Goal: Task Accomplishment & Management: Manage account settings

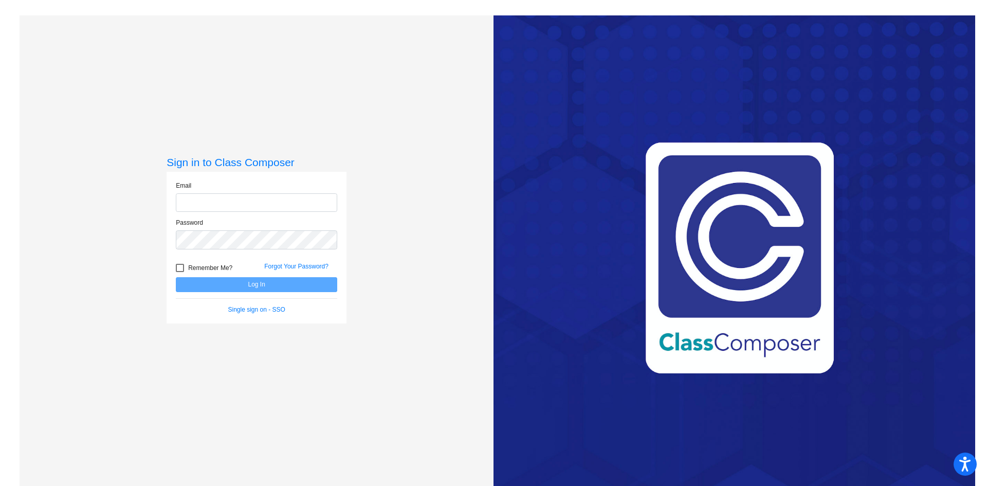
type input "[EMAIL_ADDRESS][PERSON_NAME][DOMAIN_NAME]"
click at [250, 284] on button "Log In" at bounding box center [256, 284] width 161 height 15
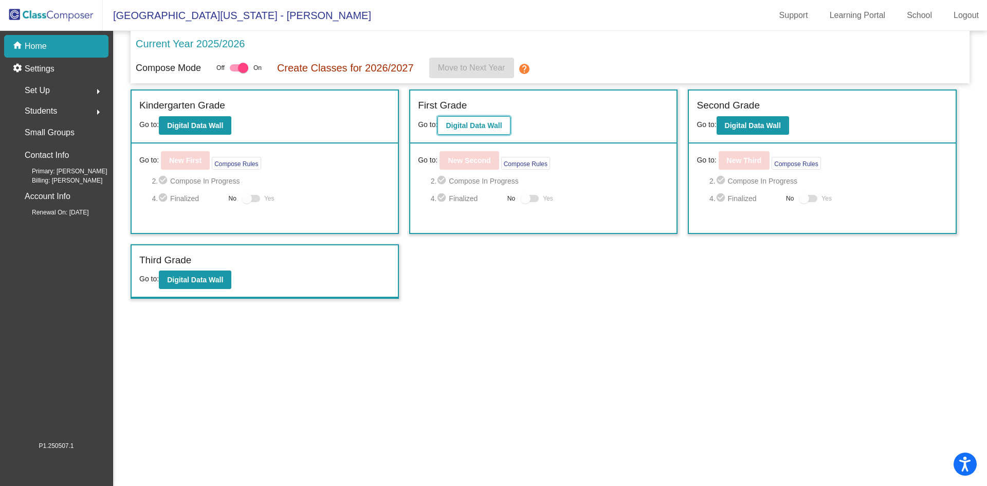
click at [471, 128] on b "Digital Data Wall" at bounding box center [474, 125] width 56 height 8
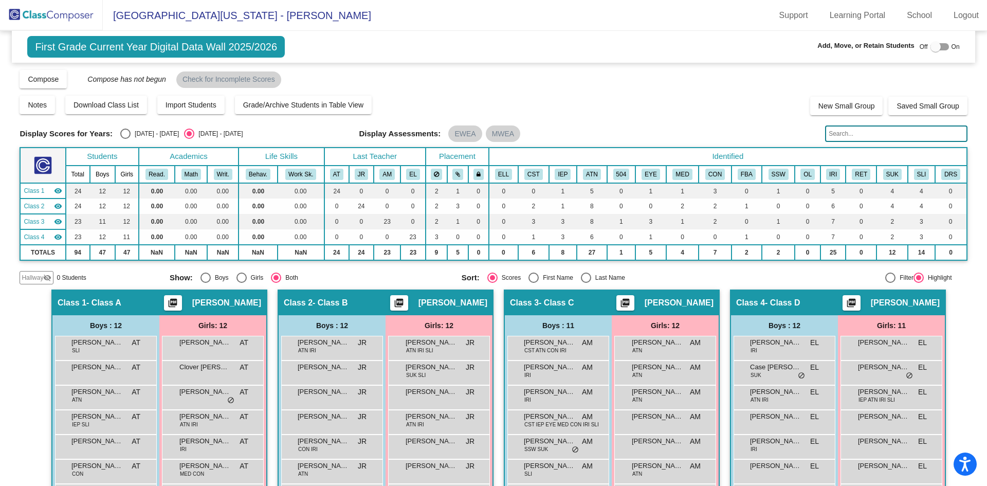
click at [931, 47] on div at bounding box center [936, 47] width 10 height 10
checkbox input "true"
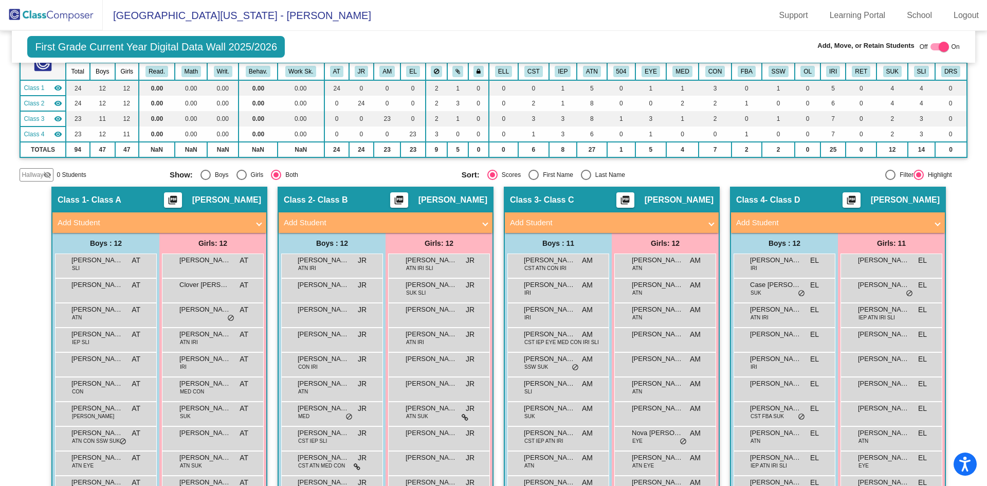
scroll to position [154, 0]
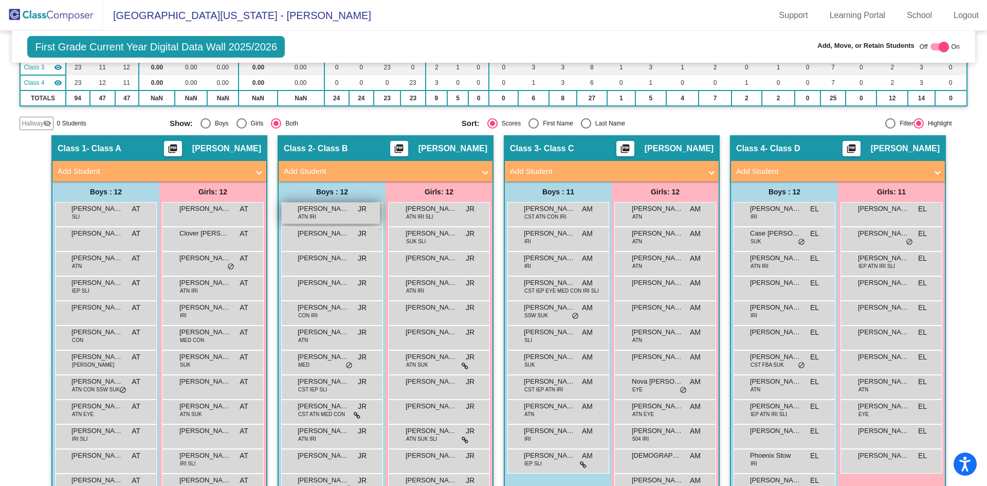
click at [323, 211] on span "August Beair" at bounding box center [323, 209] width 51 height 10
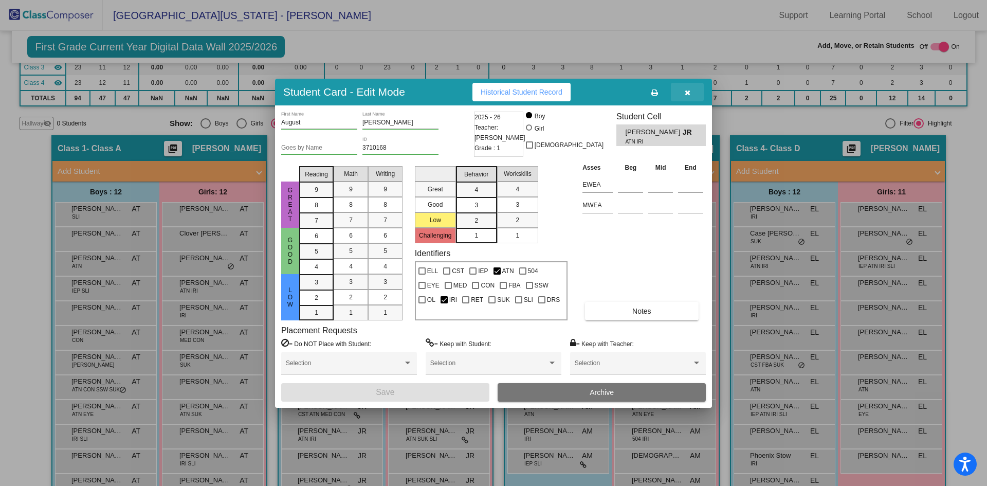
click at [685, 91] on icon "button" at bounding box center [688, 92] width 6 height 7
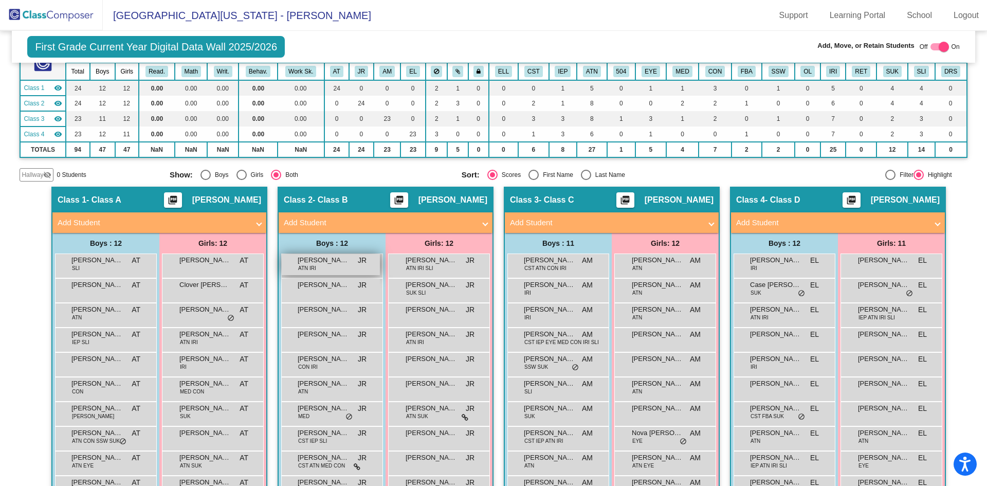
scroll to position [51, 0]
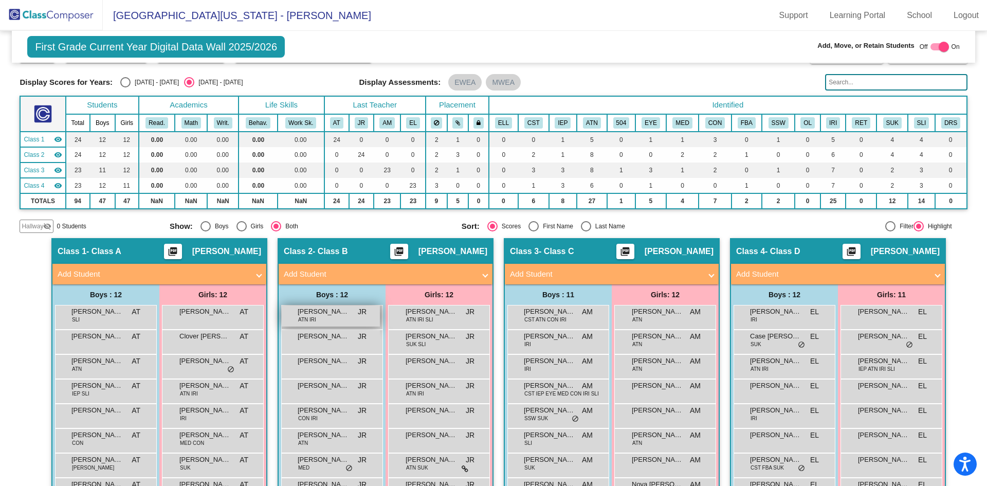
click at [318, 316] on span "August Beair" at bounding box center [323, 311] width 51 height 10
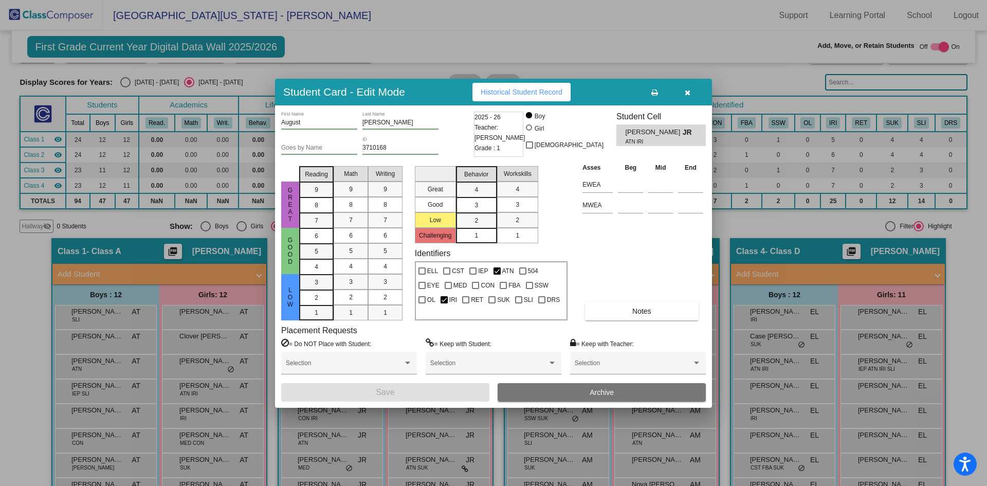
click at [787, 78] on div at bounding box center [493, 243] width 987 height 486
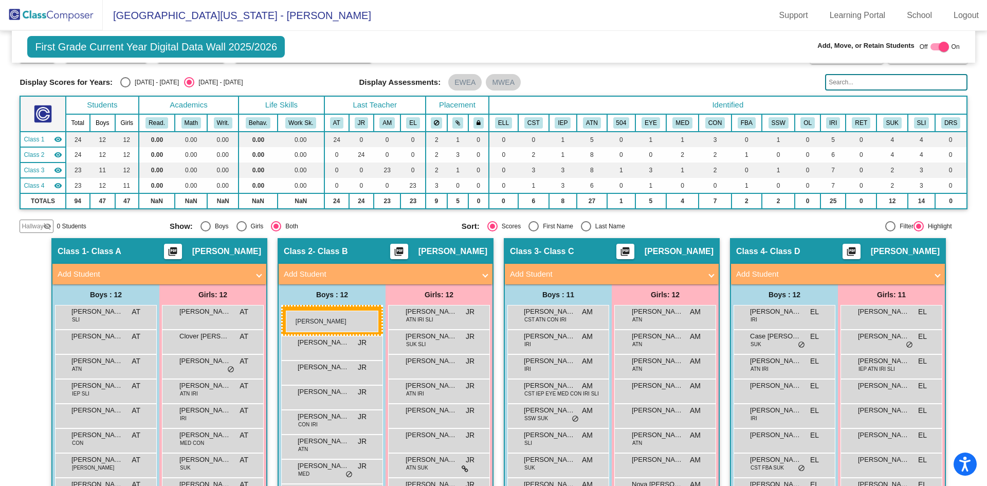
drag, startPoint x: 331, startPoint y: 315, endPoint x: 286, endPoint y: 311, distance: 45.4
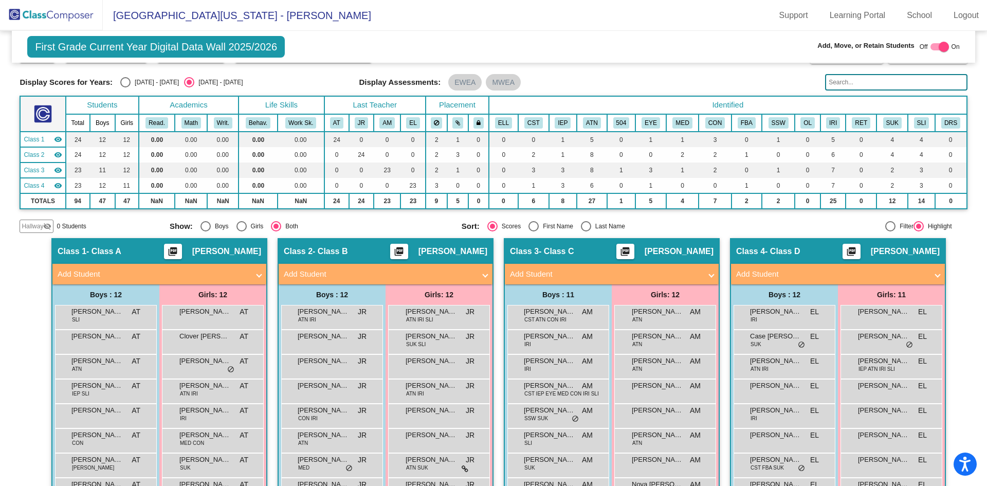
click at [32, 228] on span "Hallway" at bounding box center [33, 226] width 22 height 9
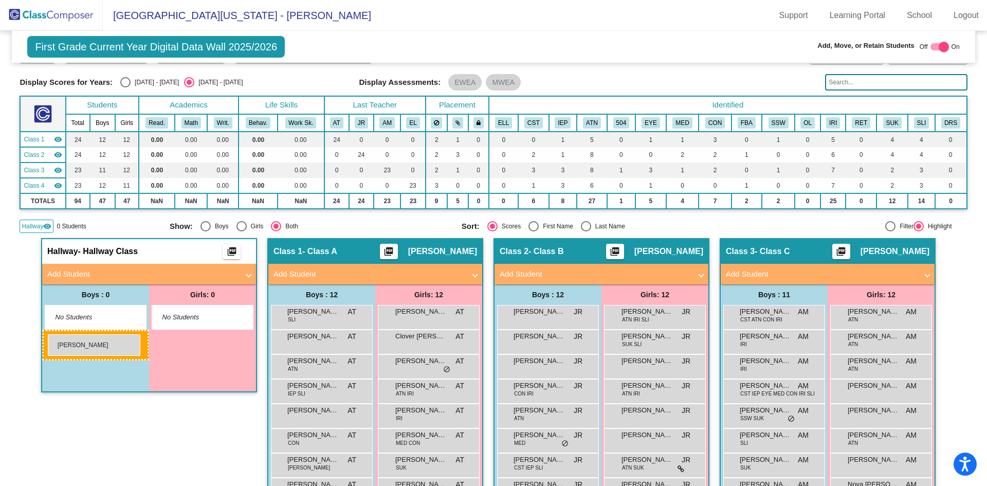
drag, startPoint x: 529, startPoint y: 315, endPoint x: 47, endPoint y: 334, distance: 481.7
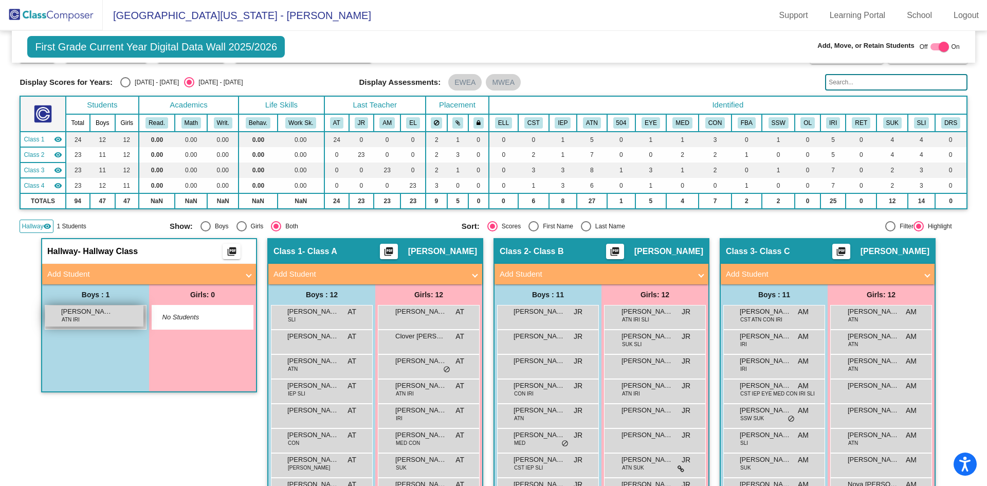
click at [79, 314] on span "August Beair" at bounding box center [86, 311] width 51 height 10
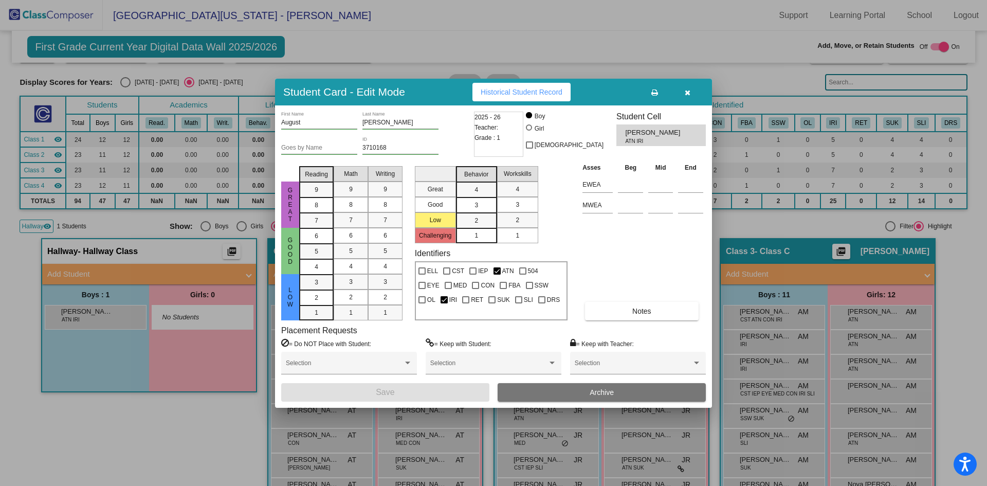
click at [589, 393] on button "Archive" at bounding box center [602, 392] width 208 height 19
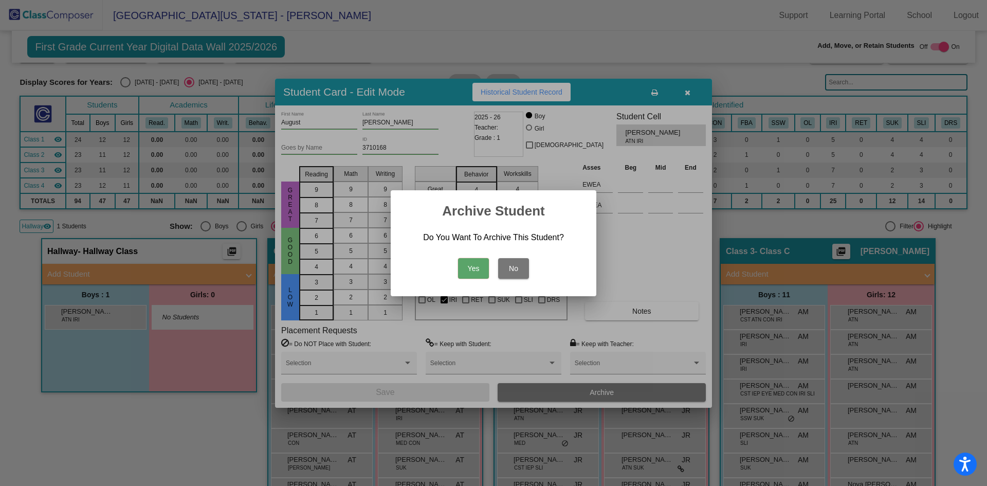
click at [477, 268] on button "Yes" at bounding box center [473, 268] width 31 height 21
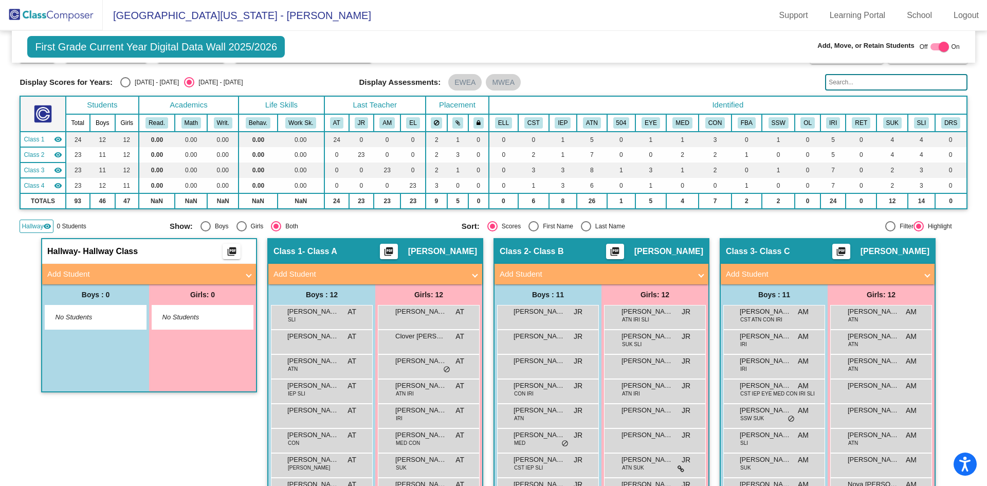
scroll to position [0, 0]
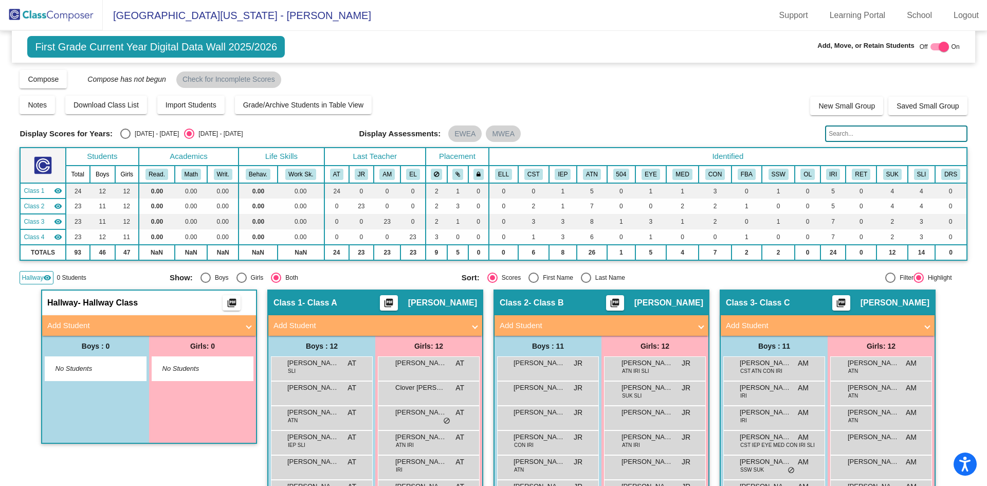
click at [70, 14] on img at bounding box center [51, 15] width 103 height 30
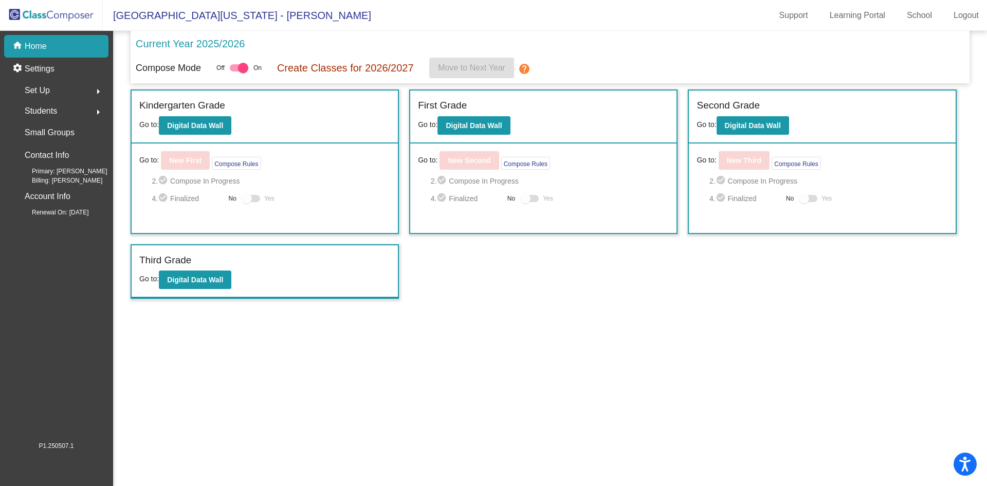
click at [40, 107] on span "Students" at bounding box center [41, 111] width 32 height 14
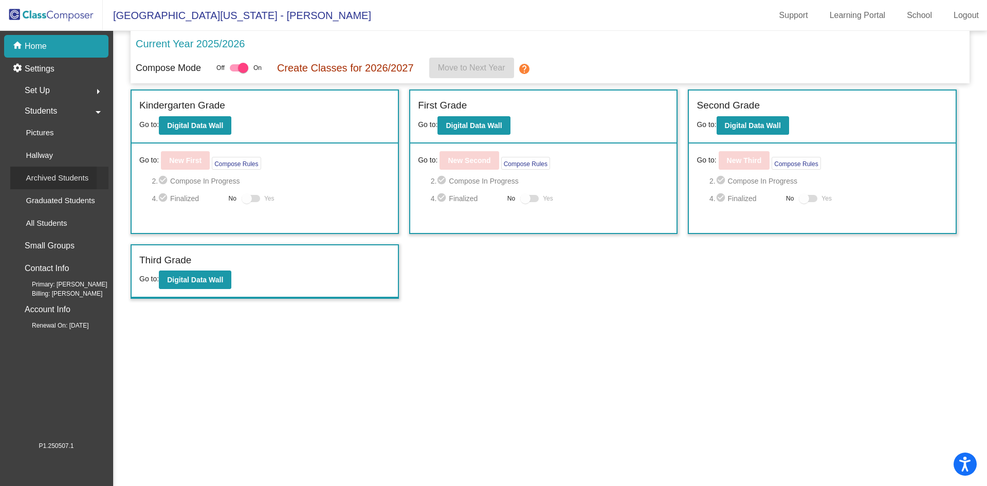
click at [47, 177] on p "Archived Students" at bounding box center [57, 178] width 63 height 12
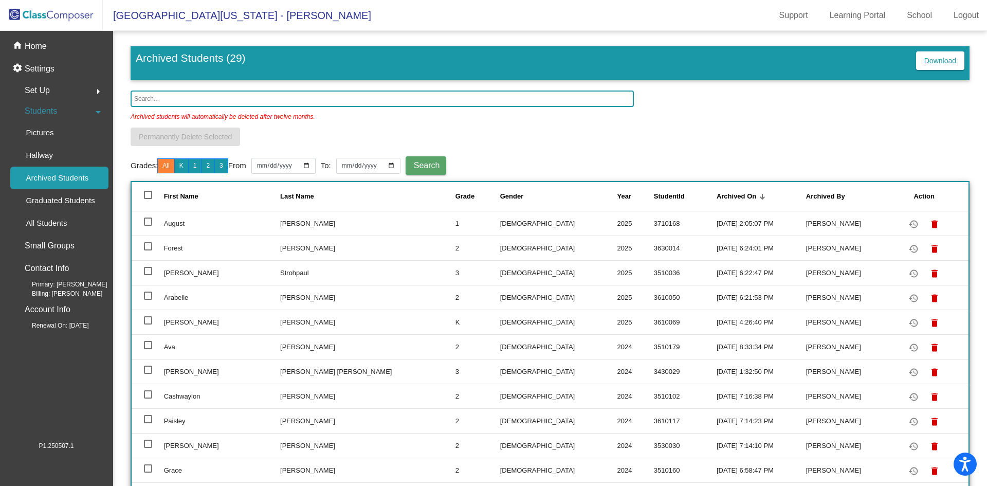
click at [146, 220] on div at bounding box center [148, 222] width 8 height 8
click at [148, 226] on input "select row 2" at bounding box center [148, 226] width 1 height 1
checkbox input "true"
click at [853, 17] on link "Learning Portal" at bounding box center [858, 15] width 73 height 16
click at [58, 221] on p "All Students" at bounding box center [46, 223] width 41 height 12
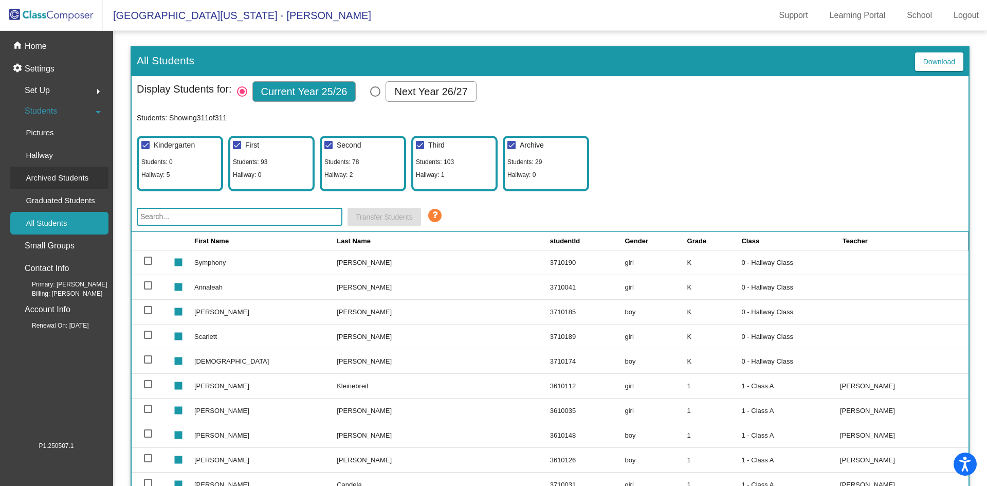
click at [57, 178] on p "Archived Students" at bounding box center [57, 178] width 63 height 12
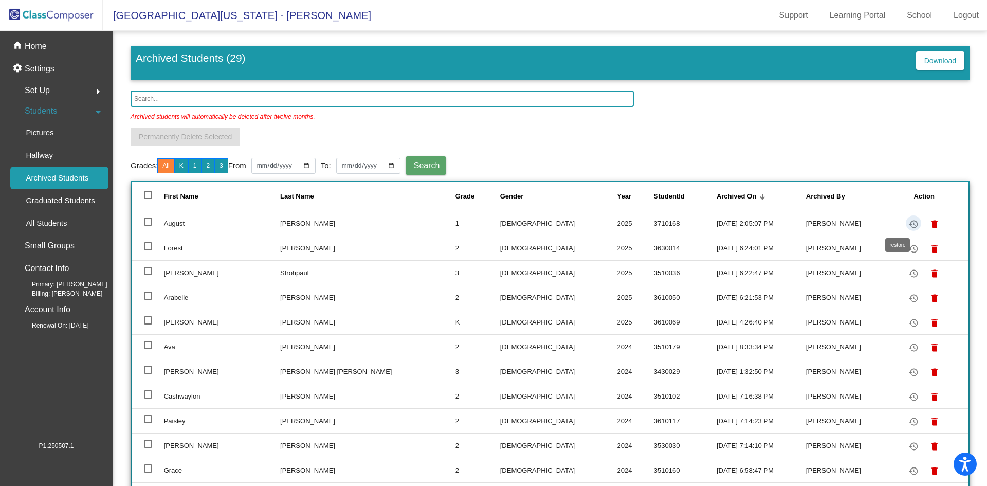
click at [908, 221] on mat-icon "restore" at bounding box center [914, 224] width 12 height 12
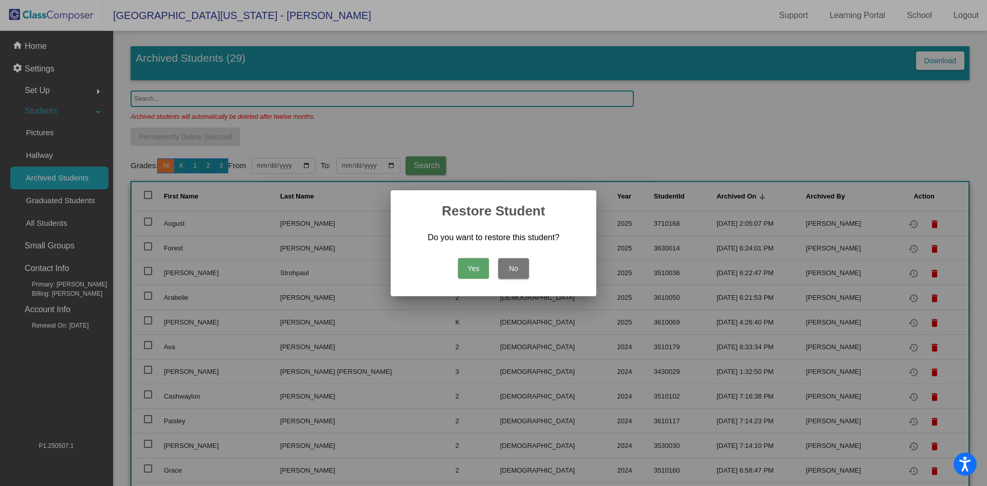
click at [469, 270] on button "Yes" at bounding box center [473, 268] width 31 height 21
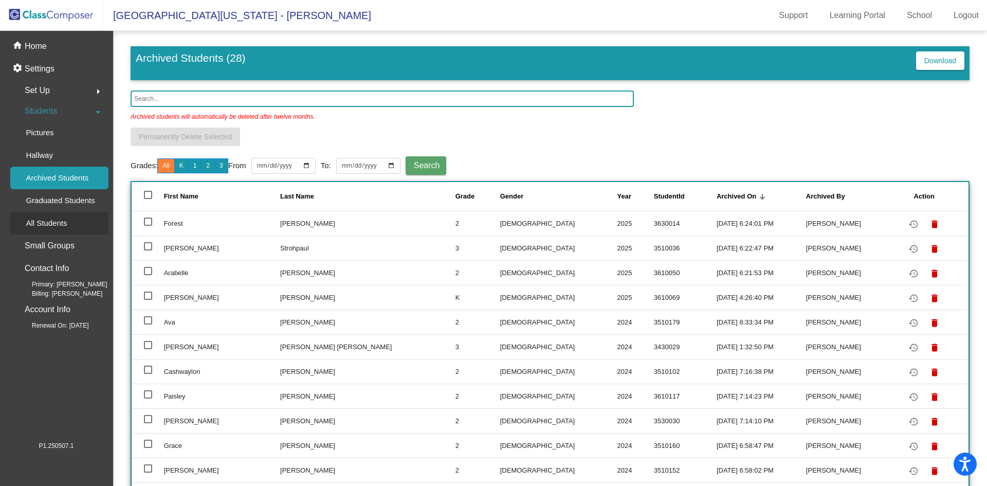
click at [40, 221] on p "All Students" at bounding box center [46, 223] width 41 height 12
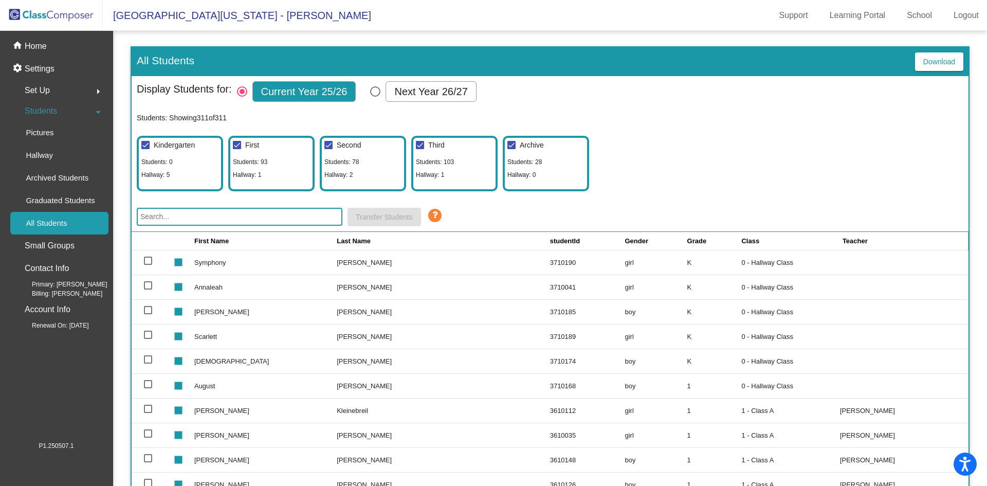
click at [146, 384] on div at bounding box center [148, 384] width 8 height 8
click at [148, 388] on input "select row 7" at bounding box center [148, 388] width 1 height 1
checkbox input "true"
click at [376, 217] on span "Transfer Students" at bounding box center [384, 217] width 57 height 8
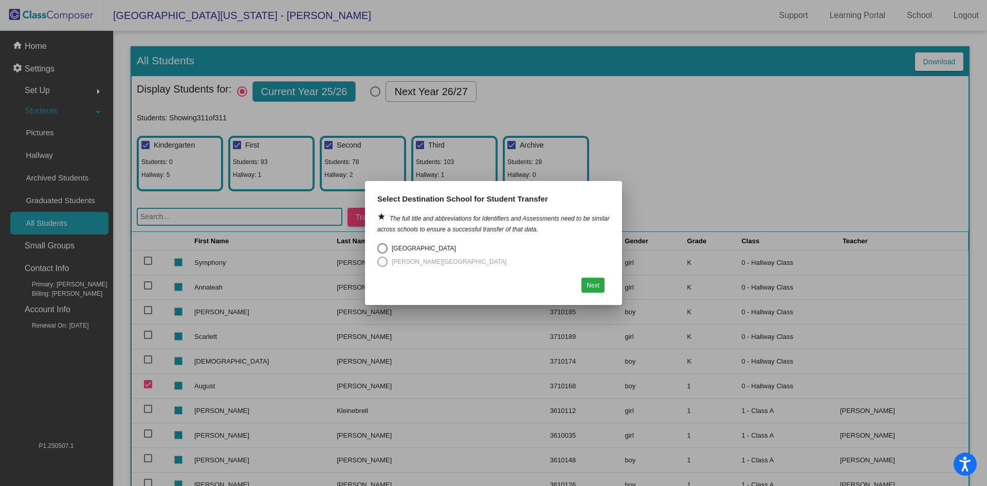
click at [383, 248] on div "Select an option" at bounding box center [383, 248] width 0 height 0
click at [382, 254] on input "South Maple Elementary" at bounding box center [382, 254] width 1 height 1
radio input "true"
click at [593, 286] on button "Next" at bounding box center [593, 285] width 23 height 15
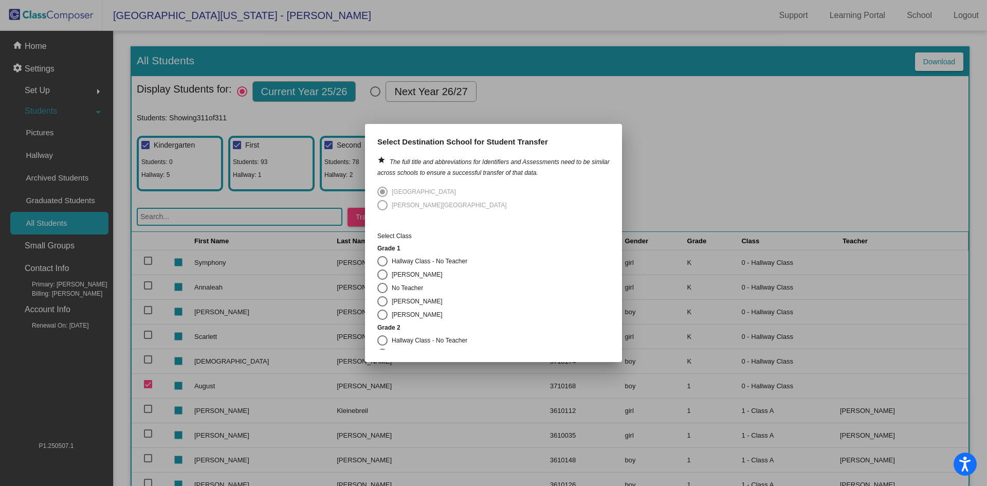
click at [383, 262] on div "Select an option" at bounding box center [382, 261] width 10 height 10
click at [383, 266] on input "Hallway Class - No Teacher" at bounding box center [382, 266] width 1 height 1
radio input "true"
click at [468, 342] on button "Transfer Students" at bounding box center [473, 342] width 59 height 15
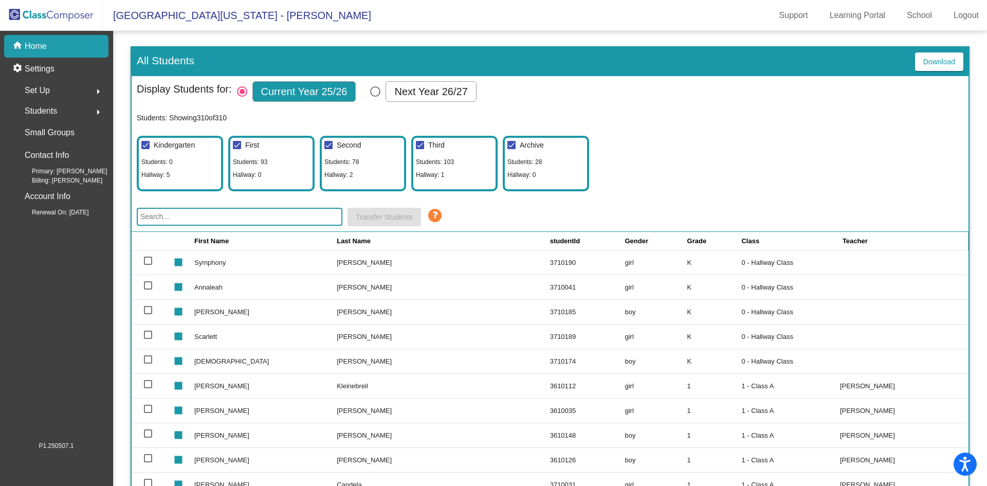
click at [68, 14] on img at bounding box center [51, 15] width 103 height 30
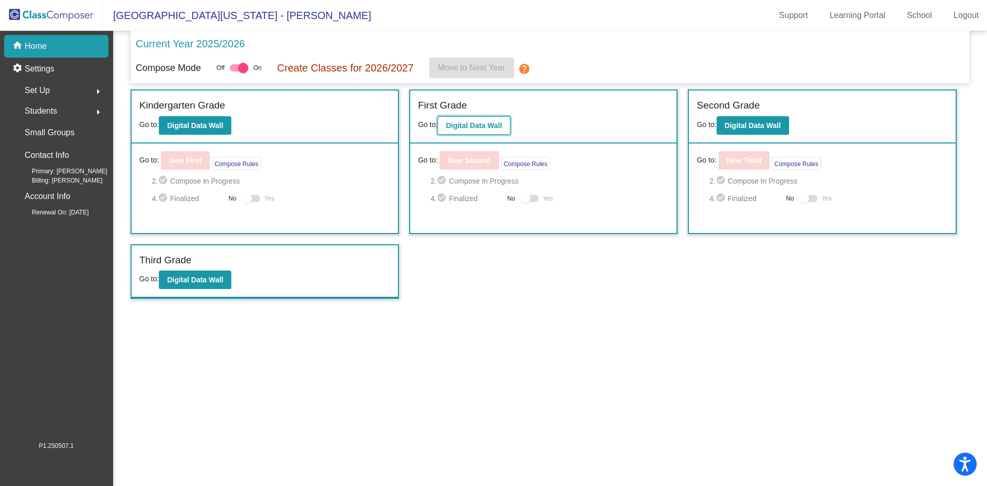
click at [468, 127] on b "Digital Data Wall" at bounding box center [474, 125] width 56 height 8
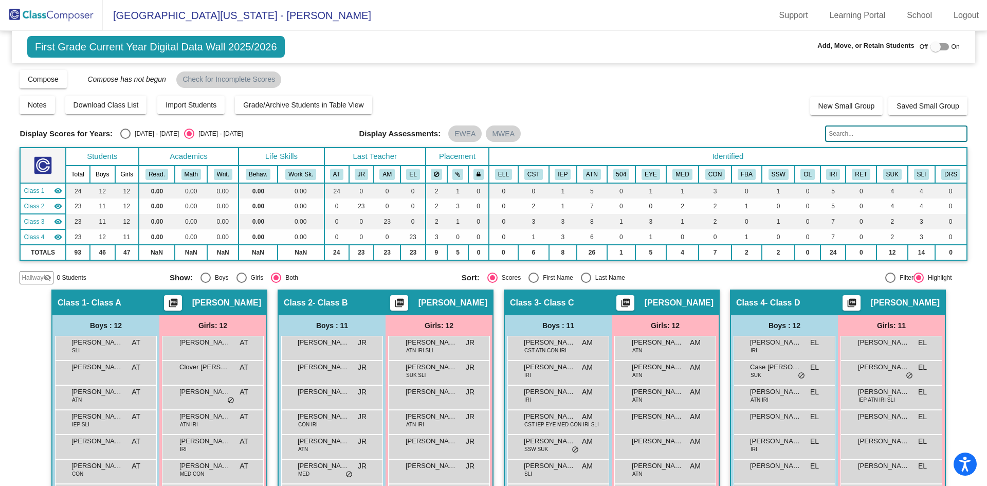
click at [71, 19] on img at bounding box center [51, 15] width 103 height 30
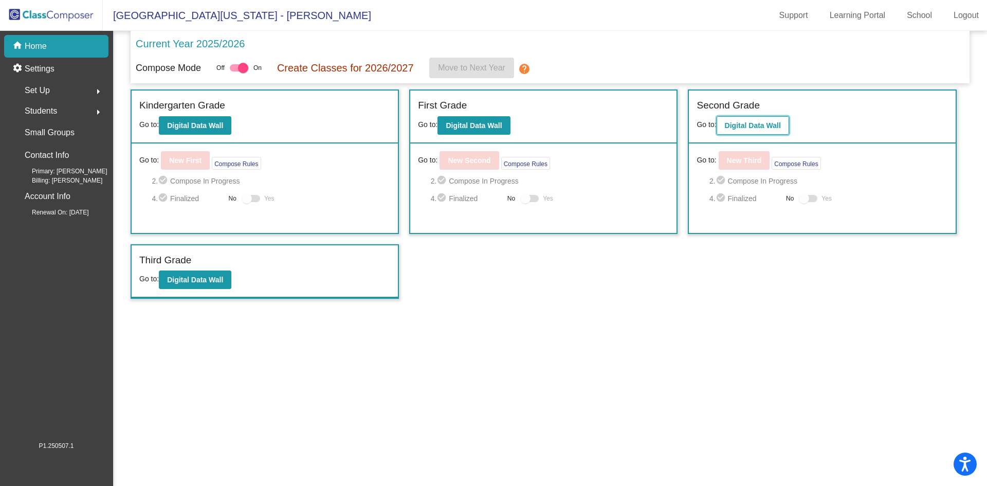
click at [734, 124] on b "Digital Data Wall" at bounding box center [753, 125] width 56 height 8
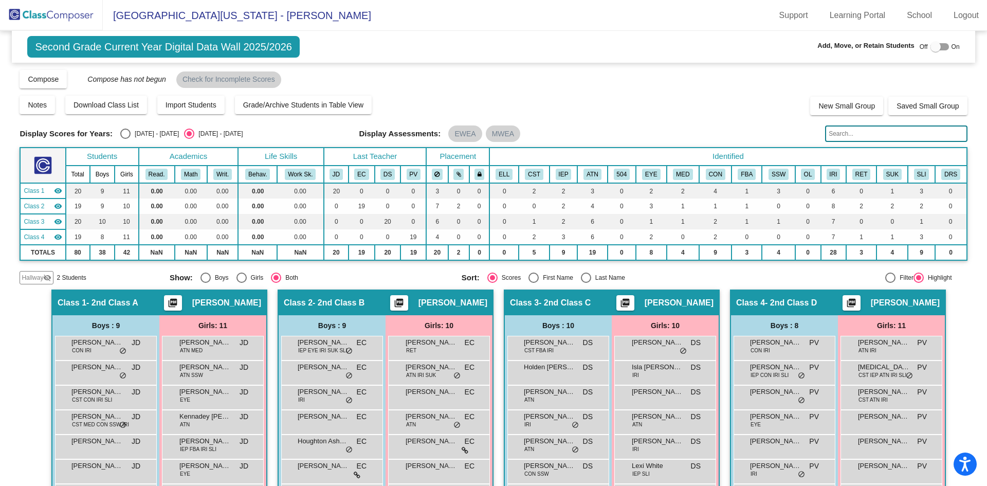
click at [70, 15] on img at bounding box center [51, 15] width 103 height 30
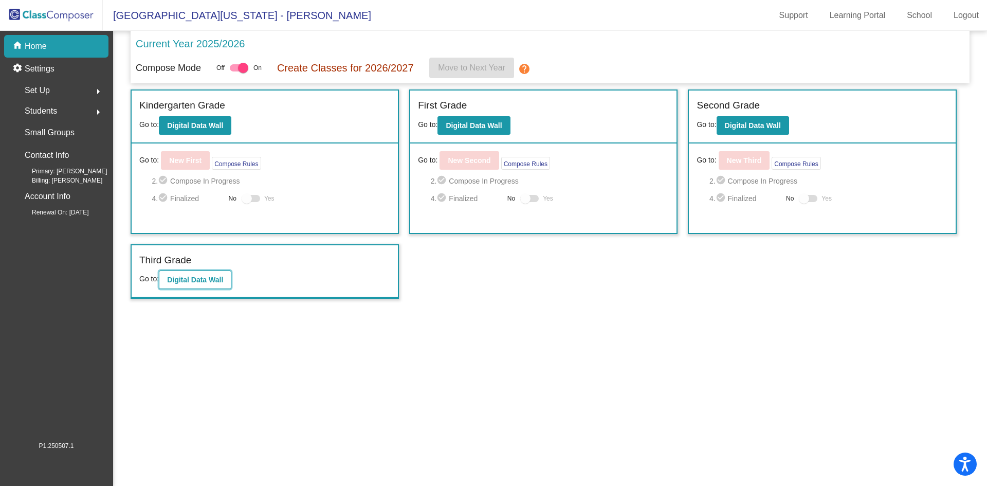
click at [187, 280] on b "Digital Data Wall" at bounding box center [195, 280] width 56 height 8
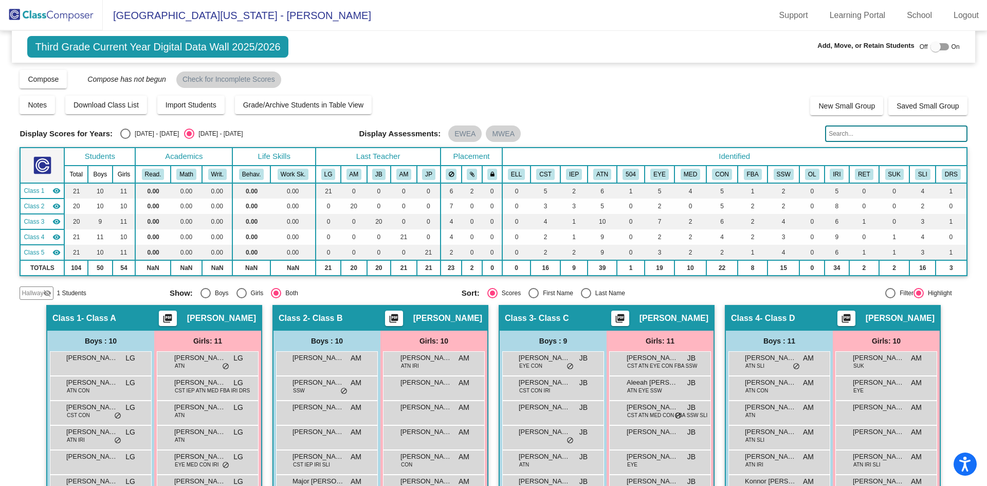
click at [87, 14] on img at bounding box center [51, 15] width 103 height 30
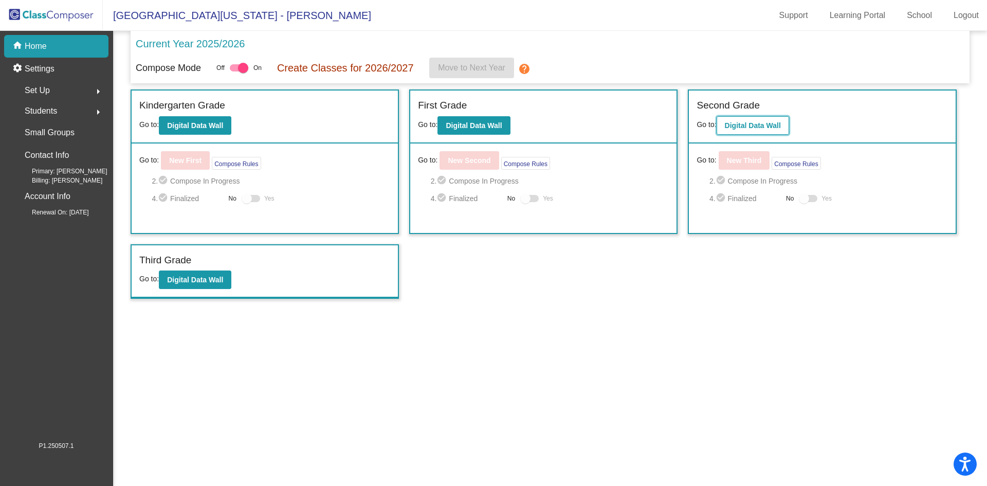
click at [752, 129] on b "Digital Data Wall" at bounding box center [753, 125] width 56 height 8
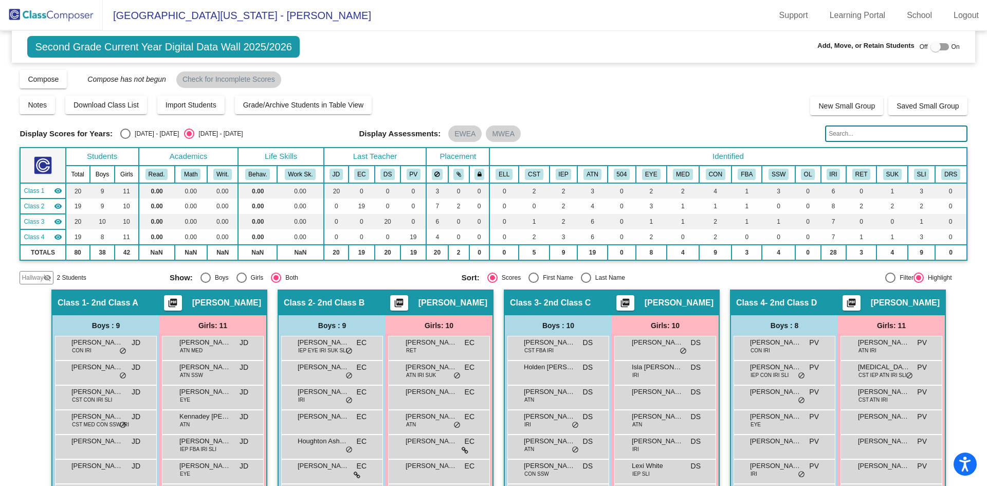
click at [64, 14] on img at bounding box center [51, 15] width 103 height 30
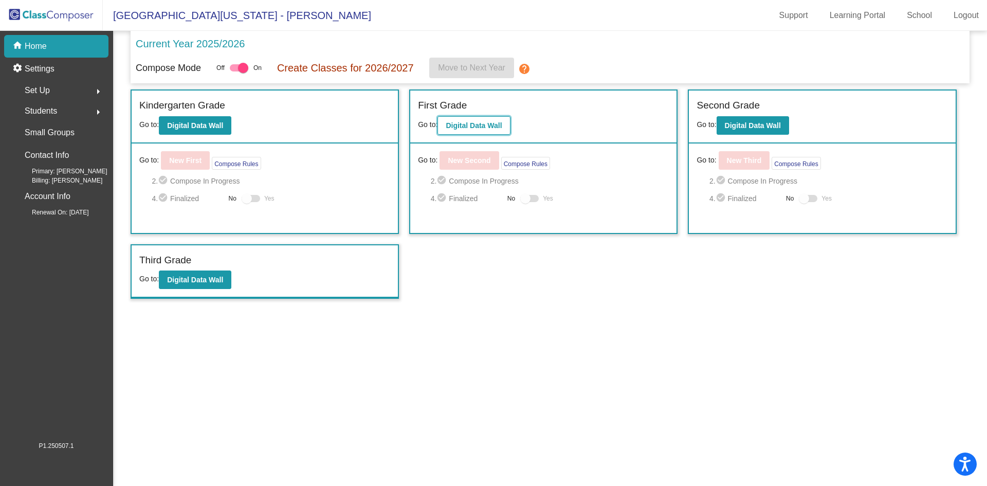
click at [461, 126] on b "Digital Data Wall" at bounding box center [474, 125] width 56 height 8
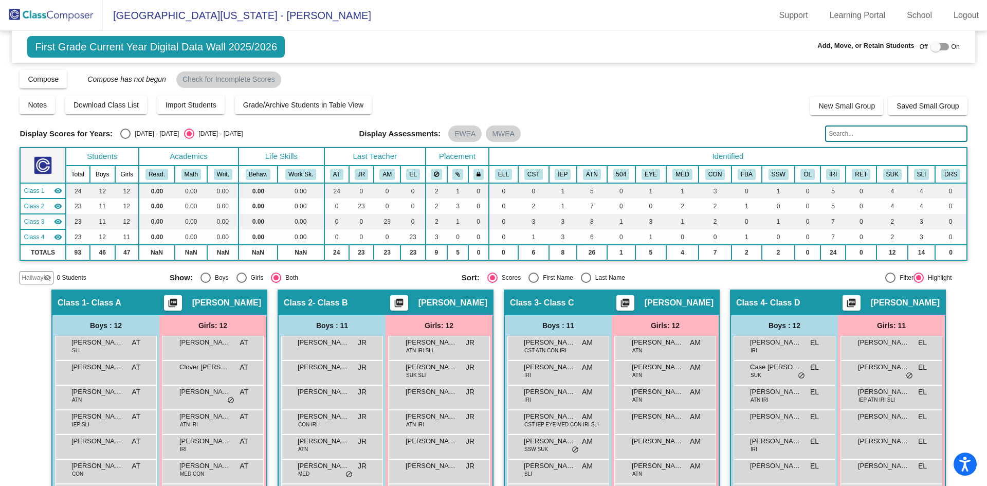
click at [66, 15] on img at bounding box center [51, 15] width 103 height 30
